Goal: Task Accomplishment & Management: Complete application form

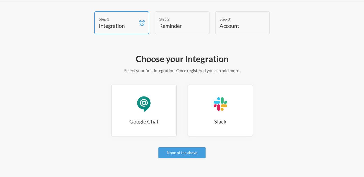
scroll to position [27, 0]
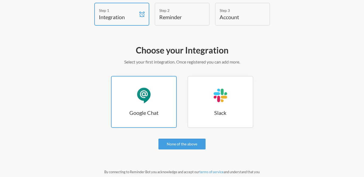
click at [159, 101] on link "Google Chat Google Chat" at bounding box center [144, 102] width 66 height 52
click at [138, 97] on div "Google Chat" at bounding box center [144, 95] width 16 height 16
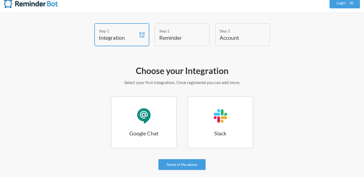
scroll to position [0, 0]
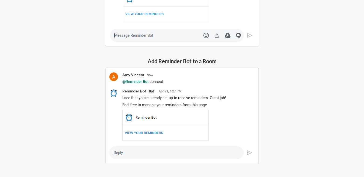
scroll to position [205, 0]
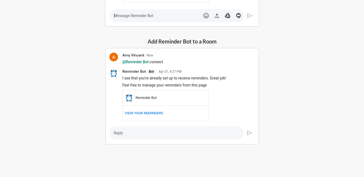
click at [144, 112] on img at bounding box center [182, 96] width 154 height 97
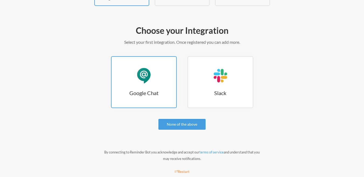
scroll to position [54, 0]
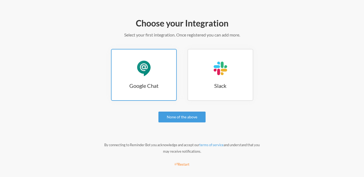
click at [155, 83] on h3 "Google Chat" at bounding box center [144, 86] width 65 height 8
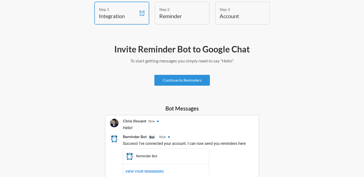
scroll to position [27, 0]
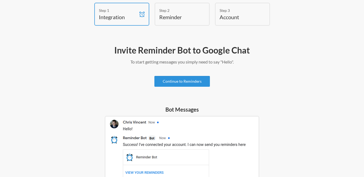
click at [180, 77] on link "Continue to Reminders" at bounding box center [183, 81] width 56 height 11
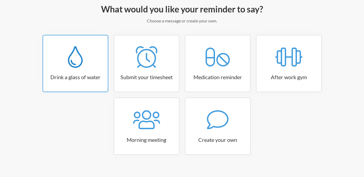
scroll to position [76, 0]
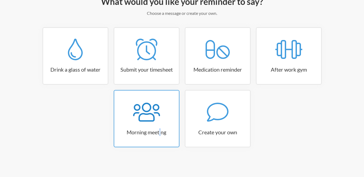
click at [161, 128] on h3 "Morning meeting" at bounding box center [146, 132] width 65 height 8
select select "08:30:00"
select select "true"
select select "09:45:00"
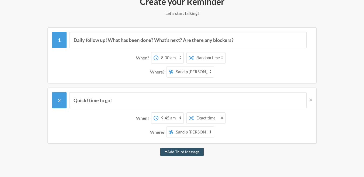
click at [170, 58] on select "12:00 am 12:15 am 12:30 am 12:45 am 1:00 am 1:15 am 1:30 am 1:45 am 2:00 am 2:1…" at bounding box center [171, 57] width 25 height 11
select select "10:00:00"
click at [159, 52] on select "12:00 am 12:15 am 12:30 am 12:45 am 1:00 am 1:15 am 1:30 am 1:45 am 2:00 am 2:1…" at bounding box center [171, 57] width 25 height 11
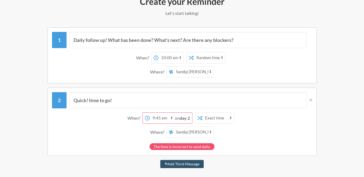
click at [197, 71] on select "Sandip Dawn Sandip Dawn" at bounding box center [193, 71] width 40 height 11
click at [111, 66] on div "Where? Sandip Dawn Sandip Dawn" at bounding box center [182, 71] width 255 height 11
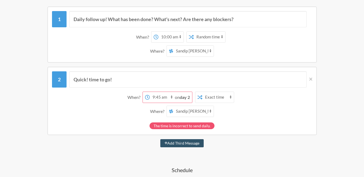
scroll to position [102, 0]
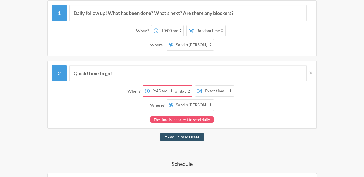
click at [170, 91] on select "12:00 am 12:15 am 12:30 am 12:45 am 1:00 am 1:15 am 1:30 am 1:45 am 2:00 am 2:1…" at bounding box center [162, 90] width 25 height 11
select select "10:00:00"
click at [150, 85] on select "12:00 am 12:15 am 12:30 am 12:45 am 1:00 am 1:15 am 1:30 am 1:45 am 2:00 am 2:1…" at bounding box center [162, 90] width 25 height 11
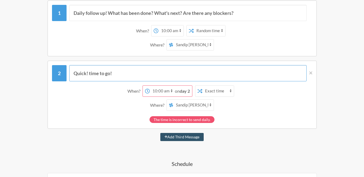
click at [200, 66] on input "Quick! time to go!" at bounding box center [188, 73] width 238 height 16
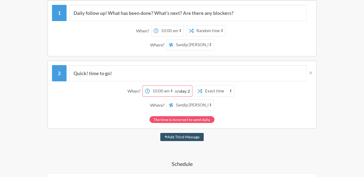
click at [194, 60] on div "Quick! time to go! When? 12:00 am 12:15 am 12:30 am 12:45 am 1:00 am 1:15 am 1:…" at bounding box center [182, 94] width 270 height 68
click at [310, 72] on icon at bounding box center [311, 72] width 3 height 3
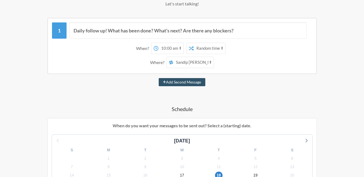
scroll to position [76, 0]
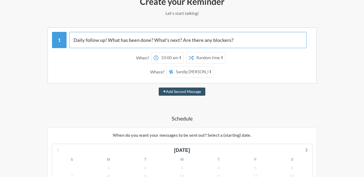
click at [118, 43] on input "Daily follow up! What has been done? What's next? Are there any blockers?" at bounding box center [188, 40] width 238 height 16
click at [234, 41] on input "Daily follow up! What has been done? What's next? Are there any blockers?" at bounding box center [188, 40] width 238 height 16
click at [264, 44] on input "Daily follow up! What has been done? What's next? Are there any blockers?" at bounding box center [188, 40] width 238 height 16
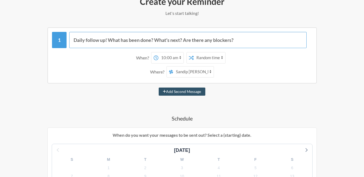
click at [86, 41] on input "Daily follow up! What has been done? What's next? Are there any blockers?" at bounding box center [188, 40] width 238 height 16
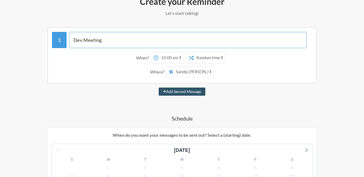
type input "Dev Meeting"
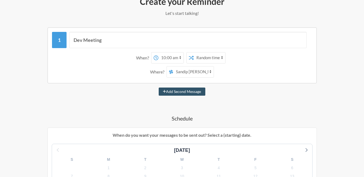
click at [131, 69] on div "Where? Sandip Dawn Sandip Dawn" at bounding box center [182, 71] width 255 height 11
click at [205, 60] on select "Exact time Random time" at bounding box center [210, 57] width 32 height 11
select select "false"
click at [194, 52] on select "Exact time Random time" at bounding box center [210, 57] width 32 height 11
click at [247, 68] on div "Where? Sandip Dawn Sandip Dawn" at bounding box center [182, 71] width 255 height 11
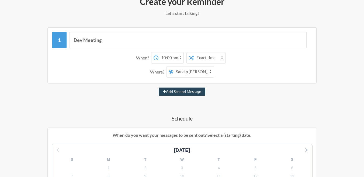
click at [182, 92] on button "Add Second Message" at bounding box center [182, 91] width 47 height 8
select select "11:00:00"
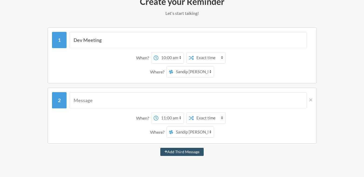
scroll to position [102, 0]
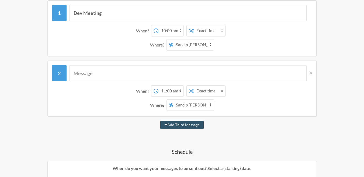
click at [157, 91] on icon at bounding box center [156, 90] width 5 height 5
click at [159, 91] on select "12:00 am 12:15 am 12:30 am 12:45 am 1:00 am 1:15 am 1:30 am 1:45 am 2:00 am 2:1…" at bounding box center [171, 90] width 25 height 11
click at [165, 91] on select "12:00 am 12:15 am 12:30 am 12:45 am 1:00 am 1:15 am 1:30 am 1:45 am 2:00 am 2:1…" at bounding box center [171, 90] width 25 height 11
click at [113, 91] on div "When? 12:00 am 12:15 am 12:30 am 12:45 am 1:00 am 1:15 am 1:30 am 1:45 am 2:00 …" at bounding box center [182, 90] width 255 height 11
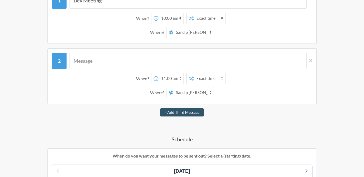
scroll to position [109, 0]
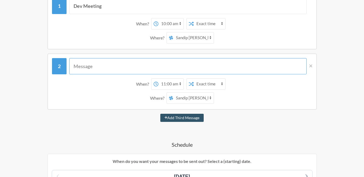
click at [119, 66] on input "text" at bounding box center [188, 66] width 238 height 16
type input "T"
type input "Frontend Call"
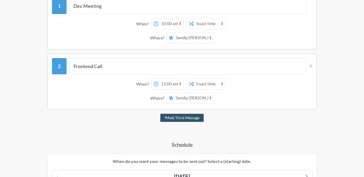
drag, startPoint x: 109, startPoint y: 90, endPoint x: 119, endPoint y: 91, distance: 10.1
click at [109, 90] on div "When? 12:00 am 12:15 am 12:30 am 12:45 am 1:00 am 1:15 am 1:30 am 1:45 am 2:00 …" at bounding box center [182, 91] width 260 height 31
click at [202, 101] on select "Sandip Dawn Sandip Dawn" at bounding box center [193, 97] width 40 height 11
click at [202, 100] on select "Sandip Dawn Sandip Dawn" at bounding box center [193, 97] width 40 height 11
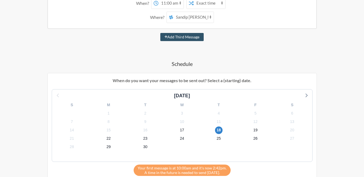
scroll to position [190, 0]
click at [146, 136] on span "23" at bounding box center [146, 138] width 8 height 8
click at [253, 139] on span "26" at bounding box center [256, 138] width 8 height 8
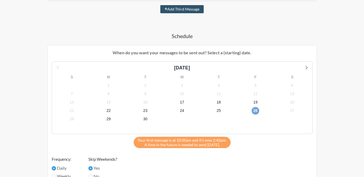
scroll to position [298, 0]
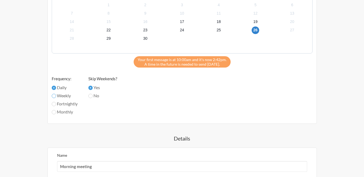
click at [54, 96] on input "Weekly" at bounding box center [54, 96] width 4 height 4
radio input "true"
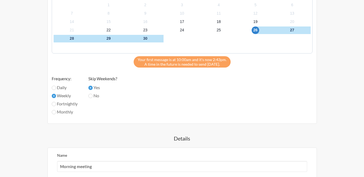
click at [56, 105] on label "Fortnightly" at bounding box center [65, 103] width 26 height 6
click at [56, 105] on input "Fortnightly" at bounding box center [54, 104] width 4 height 4
radio input "true"
click at [68, 39] on span "28" at bounding box center [72, 39] width 8 height 8
drag, startPoint x: 258, startPoint y: 31, endPoint x: 243, endPoint y: 32, distance: 14.6
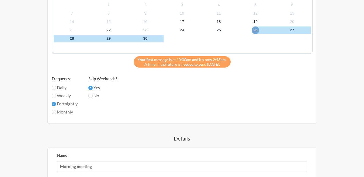
click at [258, 32] on span "26" at bounding box center [256, 30] width 8 height 8
click at [196, 28] on div "24" at bounding box center [182, 30] width 37 height 8
click at [184, 30] on span "24" at bounding box center [182, 30] width 8 height 8
click at [63, 110] on label "Monthly" at bounding box center [65, 111] width 26 height 6
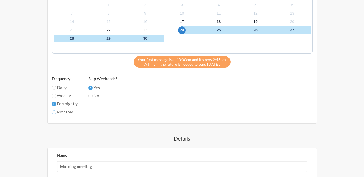
click at [56, 110] on input "Monthly" at bounding box center [54, 112] width 4 height 4
radio input "true"
click at [60, 104] on label "Fortnightly" at bounding box center [65, 103] width 26 height 6
click at [56, 104] on input "Fortnightly" at bounding box center [54, 104] width 4 height 4
radio input "true"
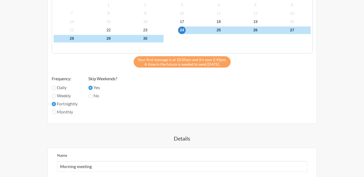
click at [63, 95] on label "Weekly" at bounding box center [65, 95] width 26 height 6
click at [56, 95] on input "Weekly" at bounding box center [54, 96] width 4 height 4
radio input "true"
click at [63, 89] on label "Daily" at bounding box center [65, 87] width 26 height 6
click at [56, 89] on input "Daily" at bounding box center [54, 87] width 4 height 4
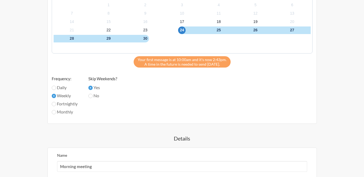
radio input "true"
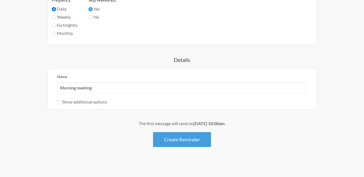
scroll to position [379, 0]
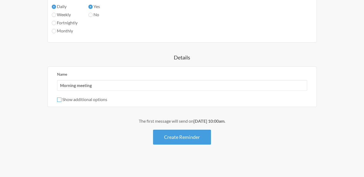
click at [60, 100] on input "Show additional options" at bounding box center [59, 99] width 4 height 4
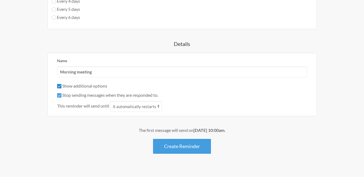
click at [59, 86] on input "Show additional options" at bounding box center [59, 86] width 4 height 4
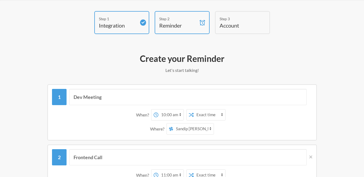
scroll to position [56, 0]
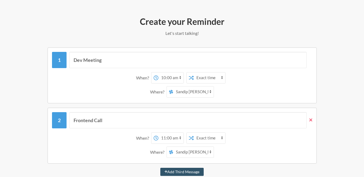
click at [311, 117] on icon at bounding box center [311, 119] width 3 height 5
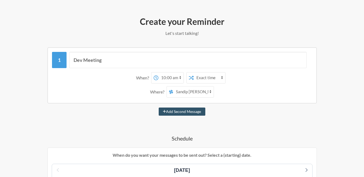
click at [210, 80] on select "Exact time Random time" at bounding box center [210, 77] width 32 height 11
click at [207, 79] on select "Exact time Random time" at bounding box center [210, 77] width 32 height 11
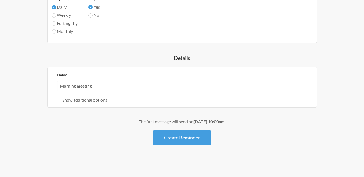
scroll to position [319, 0]
click at [80, 102] on div "Show additional options" at bounding box center [182, 99] width 250 height 6
click at [79, 100] on label "Show additional options" at bounding box center [82, 99] width 50 height 5
click at [61, 100] on input "Show additional options" at bounding box center [59, 99] width 4 height 4
checkbox input "true"
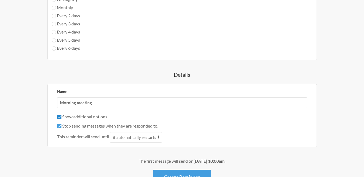
scroll to position [373, 0]
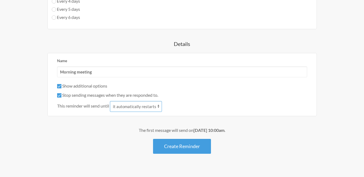
click at [145, 108] on select "it automatically restarts it is replied to" at bounding box center [136, 106] width 52 height 11
click at [142, 116] on div "Name Morning meeting Show additional options Hide this reminder from calendars …" at bounding box center [182, 84] width 270 height 63
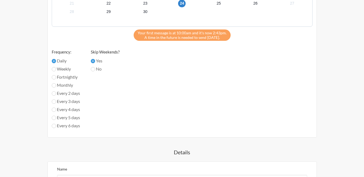
scroll to position [265, 0]
click at [61, 100] on label "Every 3 days" at bounding box center [66, 101] width 28 height 6
click at [56, 100] on input "Every 3 days" at bounding box center [54, 101] width 4 height 4
radio input "true"
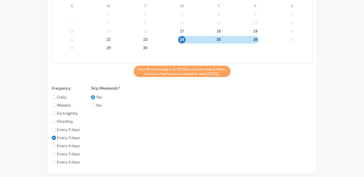
scroll to position [238, 0]
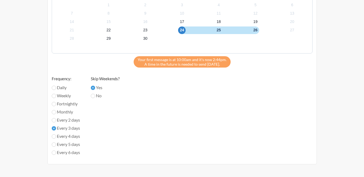
click at [62, 135] on label "Every 4 days" at bounding box center [66, 136] width 28 height 6
click at [56, 135] on input "Every 4 days" at bounding box center [54, 136] width 4 height 4
radio input "true"
click at [62, 135] on label "Every 4 days" at bounding box center [66, 136] width 28 height 6
click at [56, 135] on input "Every 4 days" at bounding box center [54, 136] width 4 height 4
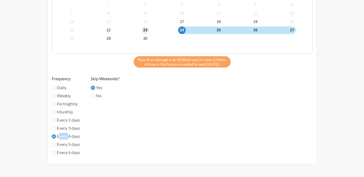
click at [145, 32] on span "23" at bounding box center [146, 30] width 8 height 8
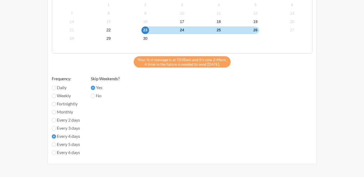
click at [165, 143] on div "September 2025 S M T W T F S 31 1 2 3 4 5 6 7 8 9 10 11 12 13 14 15 16 17 18 19…" at bounding box center [182, 70] width 261 height 179
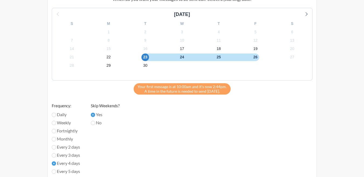
click at [200, 87] on span "Your first message is at 10:00am and it's now 2:44pm." at bounding box center [182, 86] width 89 height 5
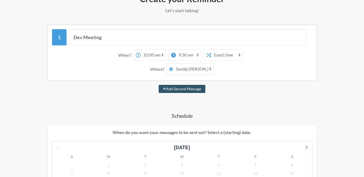
scroll to position [49, 0]
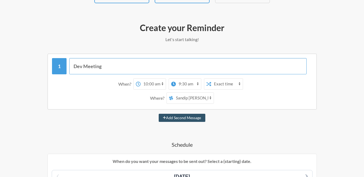
click at [109, 73] on input "Dev Meeting" at bounding box center [188, 66] width 238 height 16
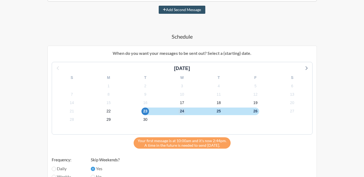
scroll to position [292, 0]
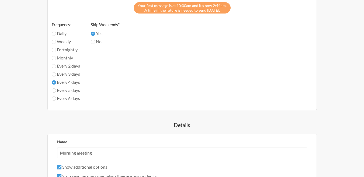
click at [57, 49] on label "Fortnightly" at bounding box center [66, 49] width 28 height 6
click at [56, 49] on input "Fortnightly" at bounding box center [54, 50] width 4 height 4
radio input "true"
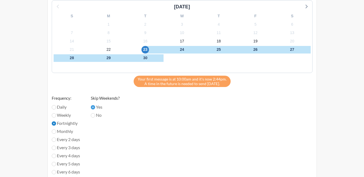
scroll to position [211, 0]
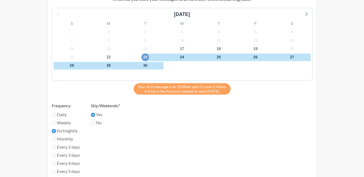
drag, startPoint x: 142, startPoint y: 55, endPoint x: 150, endPoint y: 57, distance: 8.5
click at [142, 56] on div "23" at bounding box center [145, 57] width 37 height 8
click at [178, 56] on div "24" at bounding box center [182, 57] width 37 height 8
click at [179, 57] on span "24" at bounding box center [182, 57] width 8 height 8
click at [145, 56] on span "23" at bounding box center [146, 57] width 8 height 8
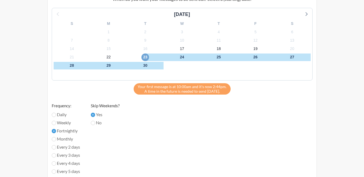
scroll to position [292, 0]
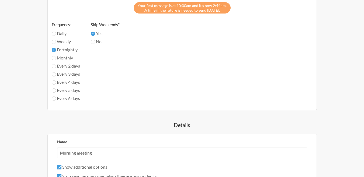
click at [62, 81] on label "Every 4 days" at bounding box center [66, 82] width 28 height 6
click at [56, 81] on input "Every 4 days" at bounding box center [54, 82] width 4 height 4
radio input "true"
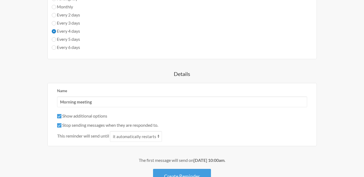
scroll to position [346, 0]
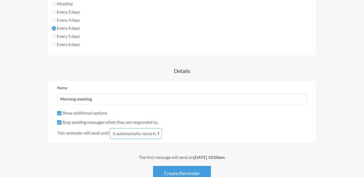
click at [146, 130] on select "it automatically restarts it is replied to" at bounding box center [136, 133] width 52 height 11
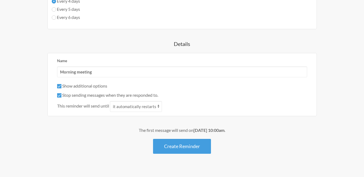
click at [241, 130] on div "The first message will send on September 23rd, at 10:00am ." at bounding box center [182, 130] width 313 height 6
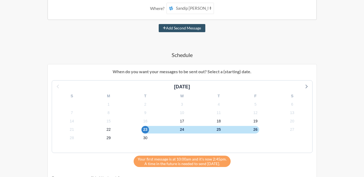
scroll to position [184, 0]
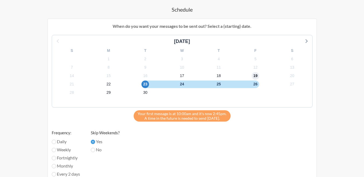
click at [255, 74] on span "19" at bounding box center [256, 76] width 8 height 8
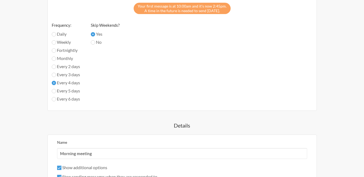
scroll to position [292, 0]
click at [59, 88] on label "Every 5 days" at bounding box center [66, 90] width 28 height 6
click at [56, 88] on input "Every 5 days" at bounding box center [54, 90] width 4 height 4
radio input "true"
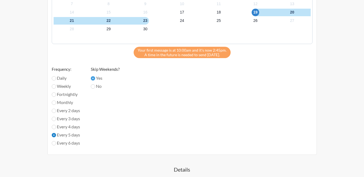
scroll to position [238, 0]
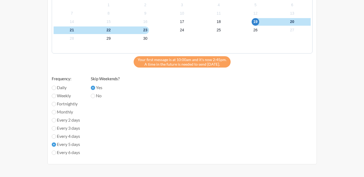
click at [100, 95] on label "No" at bounding box center [105, 95] width 29 height 6
click at [95, 95] on input "No" at bounding box center [93, 96] width 4 height 4
radio input "true"
click at [100, 95] on label "No" at bounding box center [105, 95] width 29 height 6
click at [95, 95] on input "No" at bounding box center [93, 96] width 4 height 4
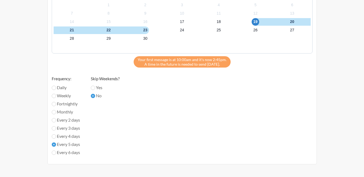
click at [98, 89] on label "Yes" at bounding box center [105, 87] width 29 height 6
click at [95, 89] on input "Yes" at bounding box center [93, 87] width 4 height 4
radio input "true"
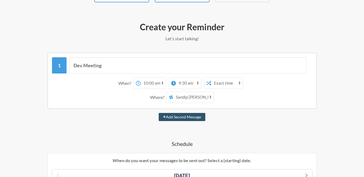
scroll to position [54, 0]
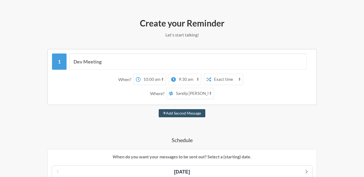
click at [187, 81] on select "12:00 am 12:15 am 12:30 am 12:45 am 1:00 am 1:15 am 1:30 am 1:45 am 2:00 am 2:1…" at bounding box center [188, 79] width 25 height 11
click at [243, 101] on div "When? 12:00 am 12:15 am 12:30 am 12:45 am 1:00 am 1:15 am 1:30 am 1:45 am 2:00 …" at bounding box center [182, 86] width 260 height 31
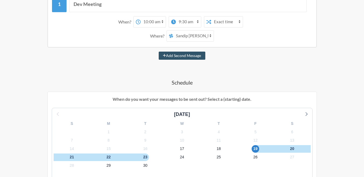
scroll to position [243, 0]
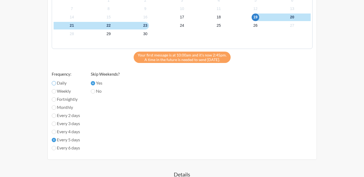
click at [55, 84] on input "Daily" at bounding box center [54, 83] width 4 height 4
radio input "true"
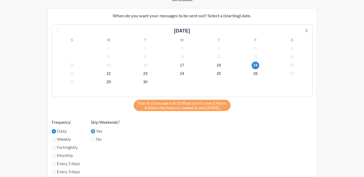
scroll to position [108, 0]
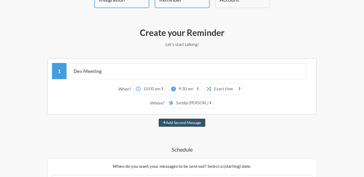
scroll to position [54, 0]
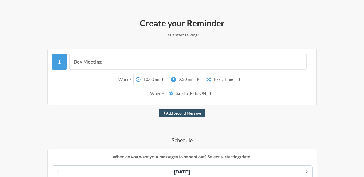
click at [186, 82] on select "12:00 am 12:15 am 12:30 am 12:45 am 1:00 am 1:15 am 1:30 am 1:45 am 2:00 am 2:1…" at bounding box center [188, 79] width 25 height 11
select select "10:00:00"
click at [176, 74] on select "12:00 am 12:15 am 12:30 am 12:45 am 1:00 am 1:15 am 1:30 am 1:45 am 2:00 am 2:1…" at bounding box center [188, 79] width 25 height 11
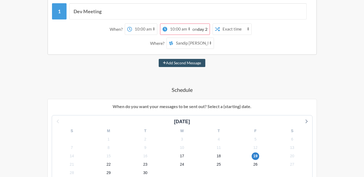
scroll to position [108, 0]
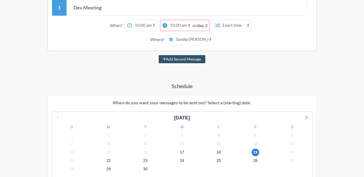
drag, startPoint x: 241, startPoint y: 83, endPoint x: 243, endPoint y: 69, distance: 14.2
click at [241, 82] on h4 "Schedule" at bounding box center [182, 86] width 313 height 8
click at [240, 28] on select "Exact time Random time" at bounding box center [236, 25] width 32 height 11
click at [220, 20] on select "Exact time Random time" at bounding box center [236, 25] width 32 height 11
click at [237, 29] on select "Exact time Random time" at bounding box center [236, 25] width 32 height 11
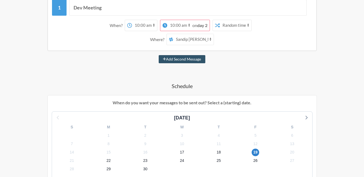
select select "false"
click at [220, 20] on select "Exact time Random time" at bounding box center [236, 25] width 32 height 11
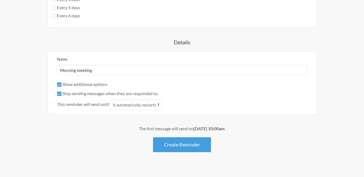
scroll to position [378, 0]
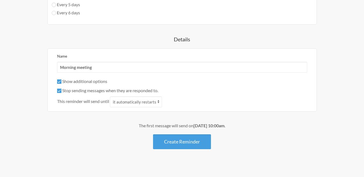
click at [70, 91] on label "Stop sending messages when they are responded to." at bounding box center [107, 90] width 101 height 5
click at [61, 91] on input "Stop sending messages when they are responded to." at bounding box center [59, 90] width 4 height 4
checkbox input "false"
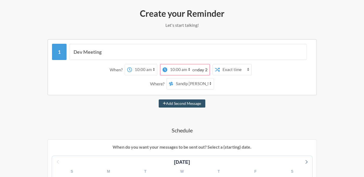
scroll to position [54, 0]
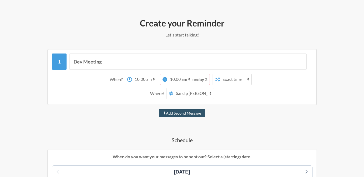
click at [197, 79] on span "on day 2" at bounding box center [200, 79] width 15 height 5
click at [187, 76] on select "12:00 am 12:15 am 12:30 am 12:45 am 1:00 am 1:15 am 1:30 am 1:45 am 2:00 am 2:1…" at bounding box center [179, 79] width 25 height 11
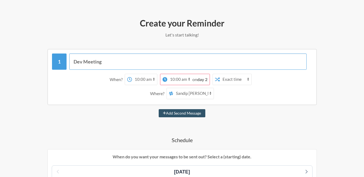
click at [229, 69] on input "Dev Meeting" at bounding box center [188, 61] width 238 height 16
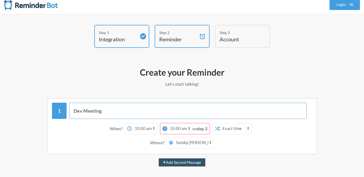
scroll to position [0, 0]
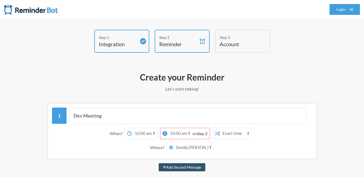
click at [206, 136] on div "on day 2" at bounding box center [201, 133] width 17 height 11
drag, startPoint x: 201, startPoint y: 159, endPoint x: 199, endPoint y: 166, distance: 7.3
click at [199, 166] on button "Add Second Message" at bounding box center [182, 167] width 47 height 8
select select "11:00:00"
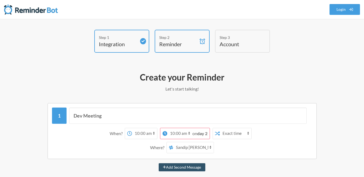
select select "12:00:00"
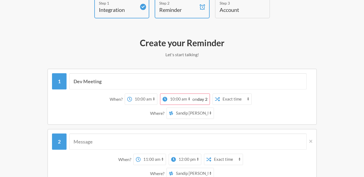
scroll to position [81, 0]
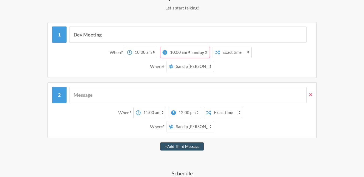
click at [311, 94] on icon at bounding box center [311, 94] width 3 height 5
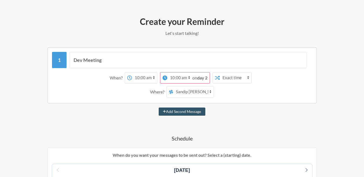
scroll to position [27, 0]
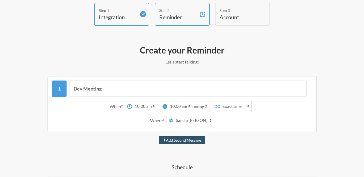
click at [258, 111] on div "When? 12:00 am 12:15 am 12:30 am 12:45 am 1:00 am 1:15 am 1:30 am 1:45 am 2:00 …" at bounding box center [182, 106] width 255 height 11
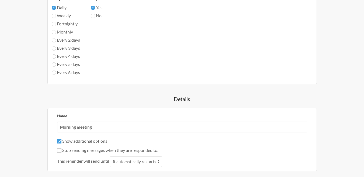
scroll to position [382, 0]
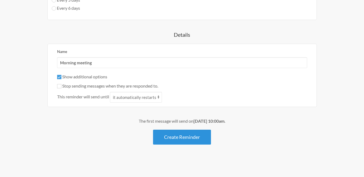
click at [202, 134] on button "Create Reminder" at bounding box center [182, 136] width 58 height 15
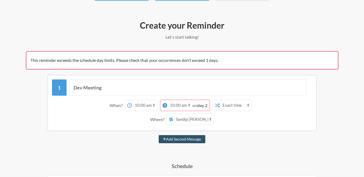
scroll to position [54, 0]
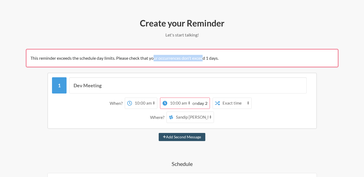
drag, startPoint x: 161, startPoint y: 60, endPoint x: 206, endPoint y: 62, distance: 45.6
click at [206, 62] on div "This reminder exceeds the schedule day limits. Please check that your occurrenc…" at bounding box center [182, 58] width 313 height 18
click at [209, 63] on div "This reminder exceeds the schedule day limits. Please check that your occurrenc…" at bounding box center [182, 58] width 313 height 18
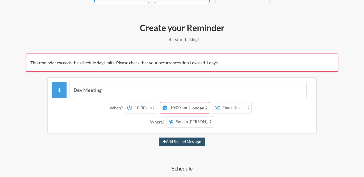
scroll to position [81, 0]
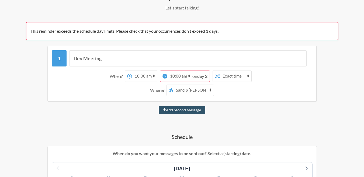
click at [170, 73] on select "12:00 am 12:15 am 12:30 am 12:45 am 1:00 am 1:15 am 1:30 am 1:45 am 2:00 am 2:1…" at bounding box center [179, 76] width 25 height 11
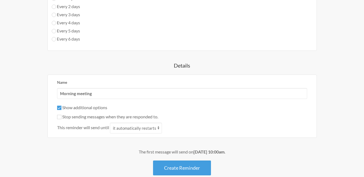
scroll to position [406, 0]
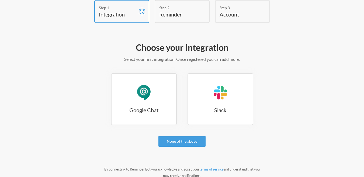
scroll to position [60, 0]
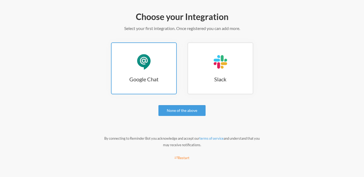
click at [132, 80] on h3 "Google Chat" at bounding box center [144, 79] width 65 height 8
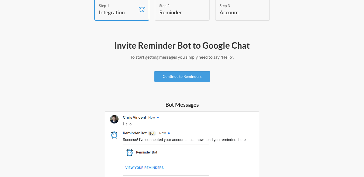
scroll to position [81, 0]
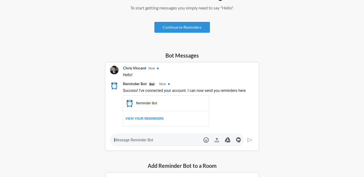
click at [189, 28] on link "Continue to Reminders" at bounding box center [183, 27] width 56 height 11
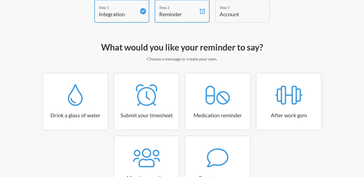
scroll to position [76, 0]
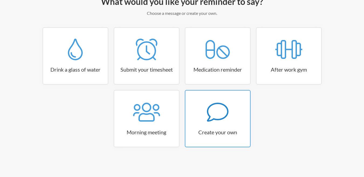
click at [233, 112] on div at bounding box center [218, 112] width 65 height 22
select select "11:30:00"
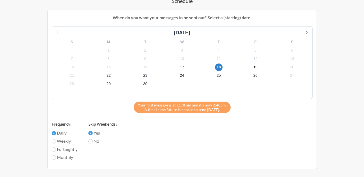
scroll to position [184, 0]
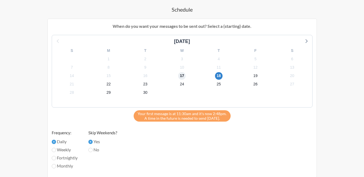
click at [181, 73] on span "17" at bounding box center [182, 76] width 8 height 8
click at [255, 79] on span "19" at bounding box center [256, 76] width 8 height 8
click at [143, 84] on span "23" at bounding box center [146, 84] width 8 height 8
drag, startPoint x: 253, startPoint y: 76, endPoint x: 231, endPoint y: 77, distance: 22.2
click at [252, 76] on span "19" at bounding box center [256, 76] width 8 height 8
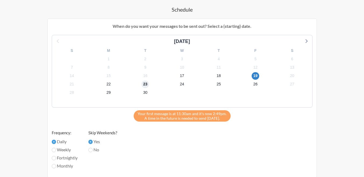
click at [144, 85] on span "23" at bounding box center [146, 84] width 8 height 8
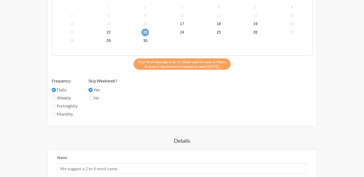
scroll to position [238, 0]
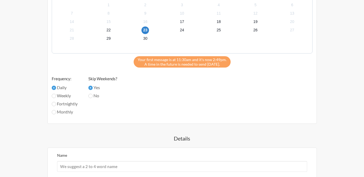
click at [63, 97] on label "Weekly" at bounding box center [65, 95] width 26 height 6
click at [56, 97] on input "Weekly" at bounding box center [54, 96] width 4 height 4
radio input "true"
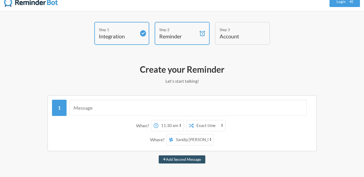
scroll to position [0, 0]
